Goal: Transaction & Acquisition: Purchase product/service

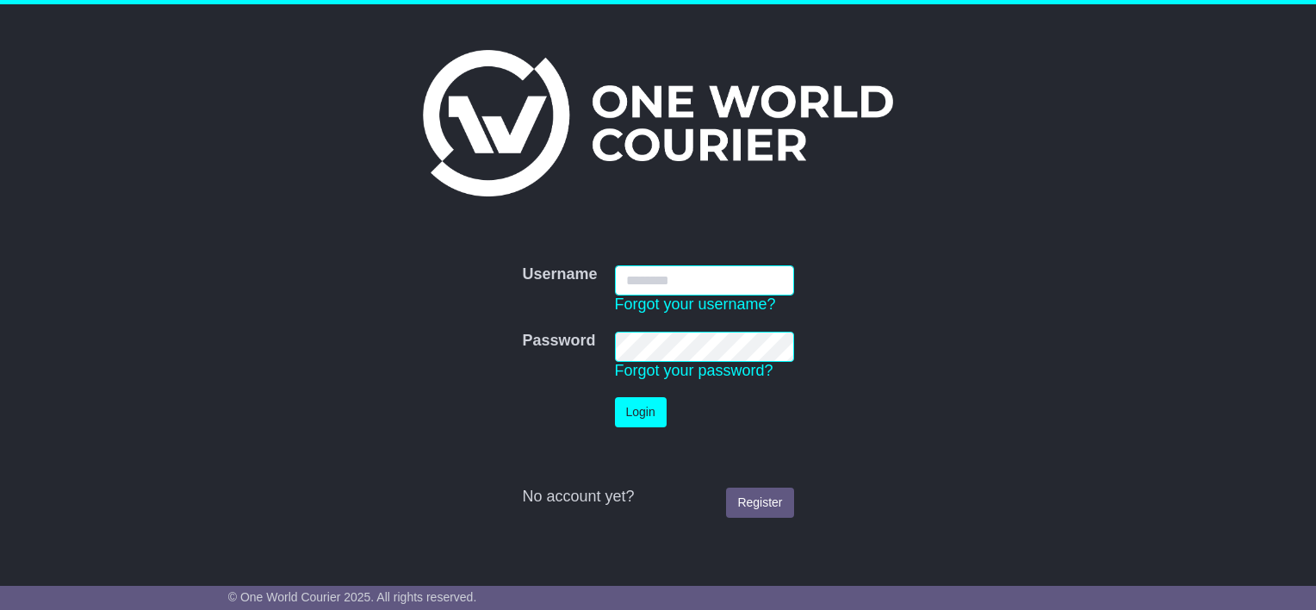
type input "**********"
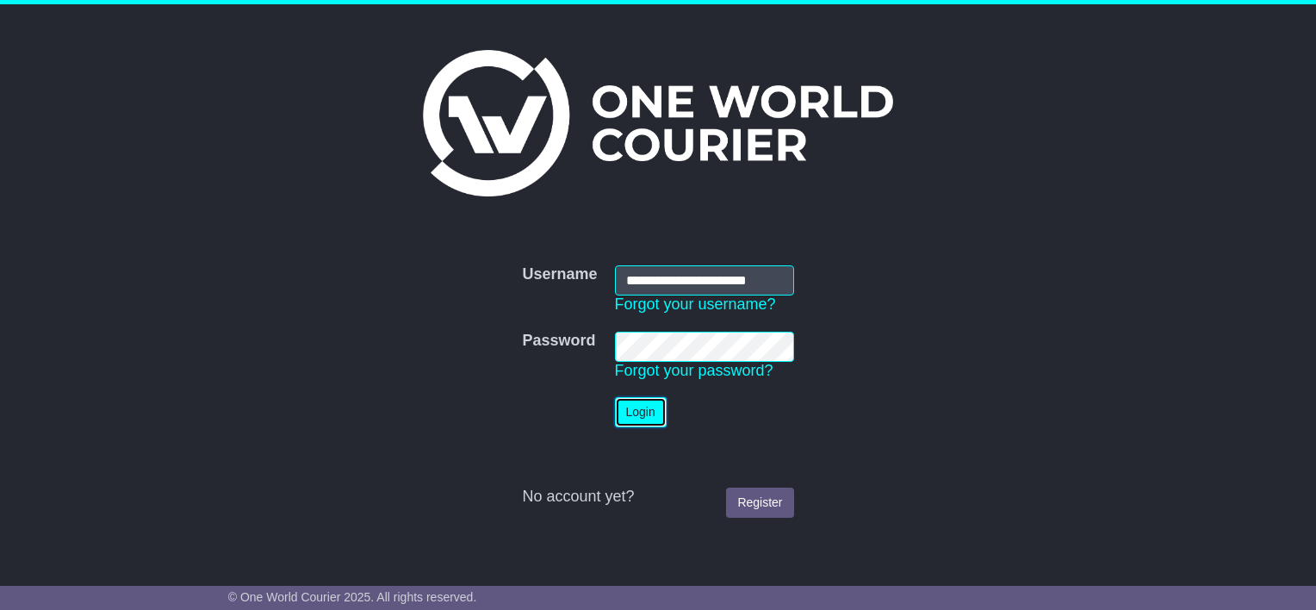
click at [618, 414] on button "Login" at bounding box center [641, 412] width 52 height 30
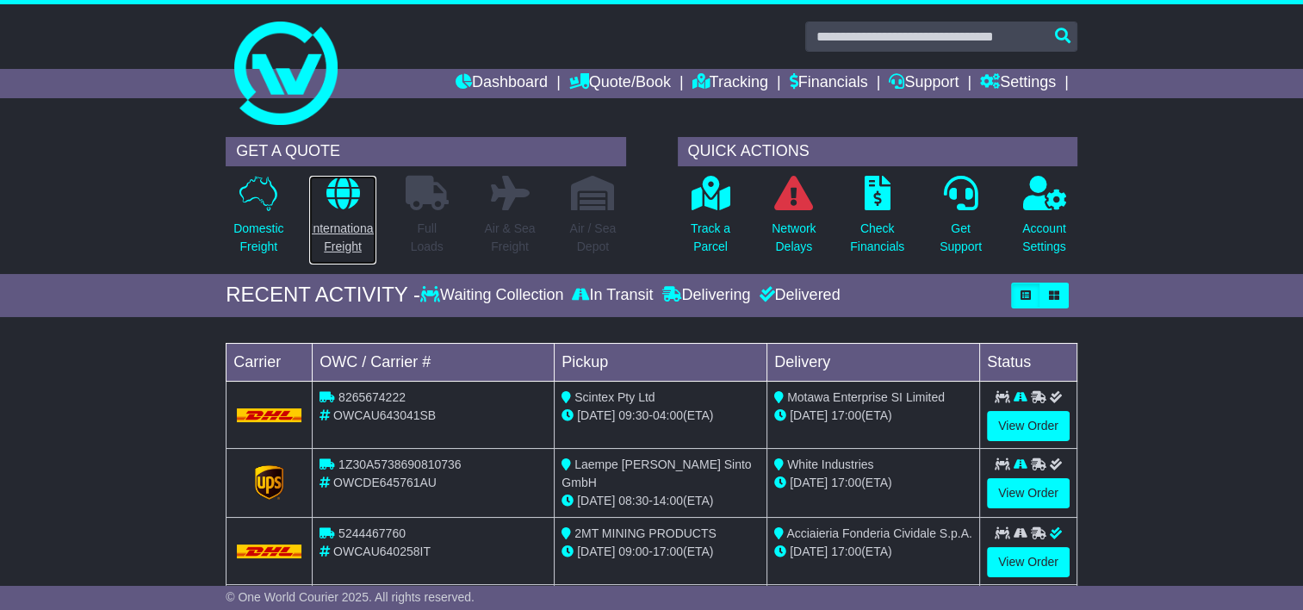
click at [334, 233] on p "International Freight" at bounding box center [342, 238] width 66 height 36
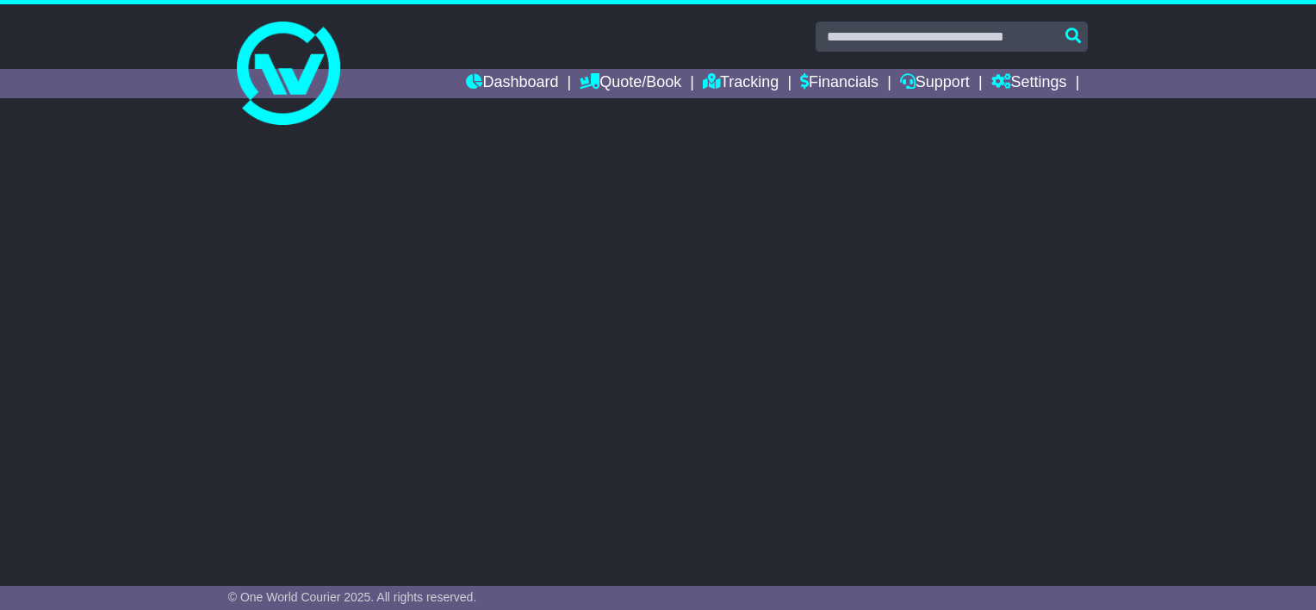
select select "**"
